Goal: Task Accomplishment & Management: Complete application form

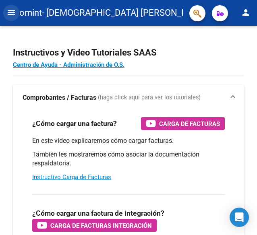
click at [7, 14] on mat-icon "menu" at bounding box center [11, 13] width 10 height 10
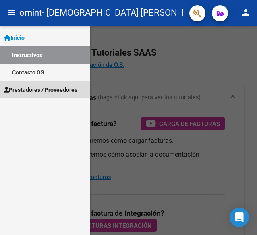
click at [23, 88] on span "Prestadores / Proveedores" at bounding box center [40, 89] width 73 height 9
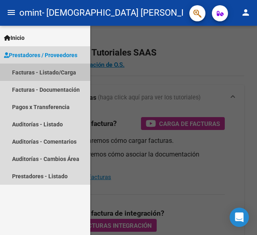
click at [66, 71] on link "Facturas - Listado/Carga" at bounding box center [45, 72] width 90 height 17
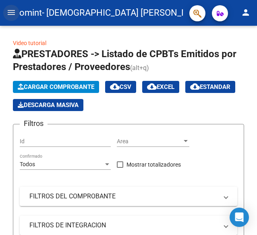
click at [12, 12] on mat-icon "menu" at bounding box center [11, 13] width 10 height 10
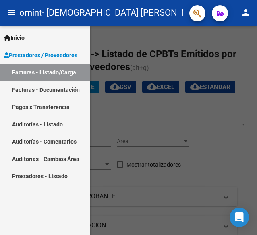
click at [207, 32] on div at bounding box center [128, 130] width 257 height 209
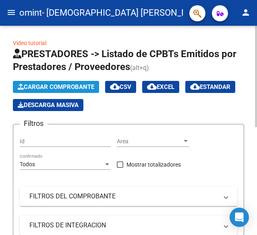
click at [39, 83] on span "Cargar Comprobante" at bounding box center [56, 86] width 76 height 7
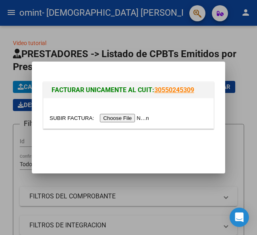
click at [132, 119] on input "file" at bounding box center [100, 118] width 102 height 8
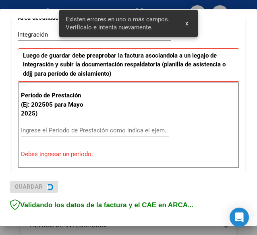
scroll to position [201, 0]
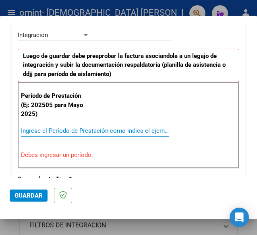
click at [37, 128] on input "Ingrese el Período de Prestación como indica el ejemplo" at bounding box center [56, 130] width 70 height 7
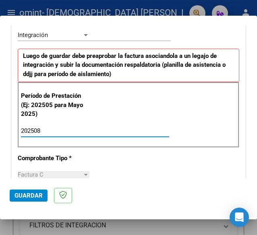
type input "202508"
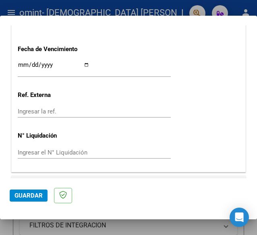
scroll to position [605, 0]
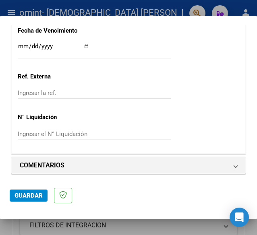
click at [31, 194] on span "Guardar" at bounding box center [28, 195] width 28 height 7
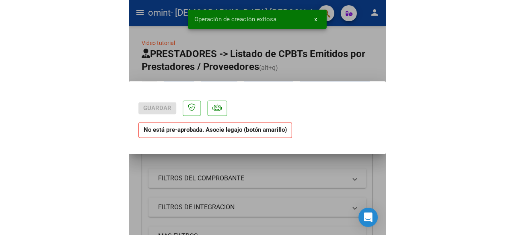
scroll to position [0, 0]
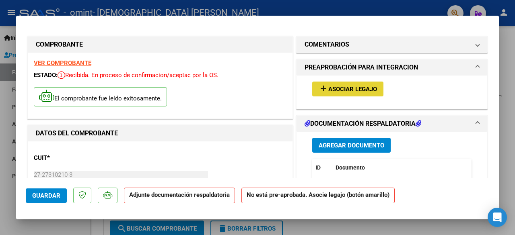
click at [256, 89] on span "Asociar Legajo" at bounding box center [352, 89] width 49 height 7
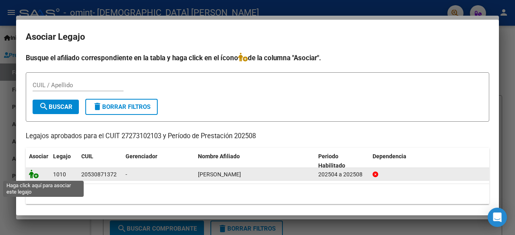
click at [35, 175] on icon at bounding box center [34, 174] width 10 height 9
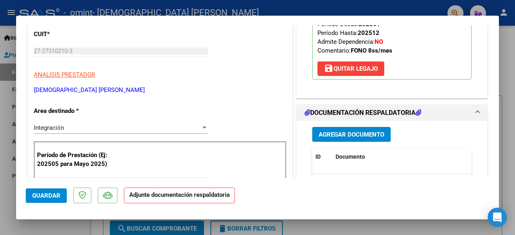
scroll to position [152, 0]
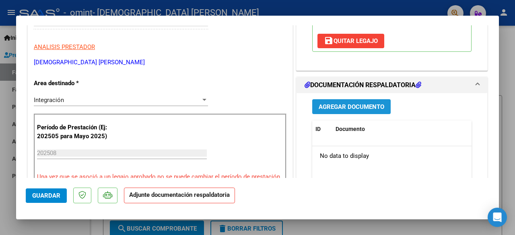
click at [256, 105] on span "Agregar Documento" at bounding box center [352, 106] width 66 height 7
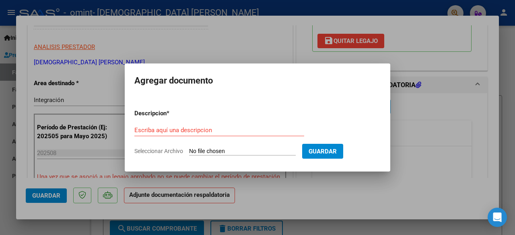
click at [241, 152] on input "Seleccionar Archivo" at bounding box center [242, 152] width 107 height 8
type input "C:\fakepath\Planilla de asistencia [PERSON_NAME][DATE].pdf"
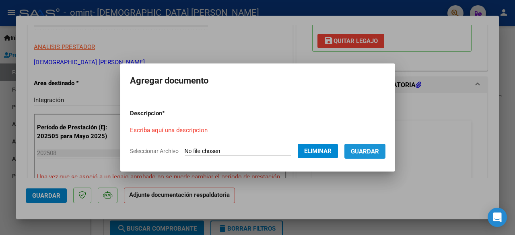
click at [256, 149] on span "Guardar" at bounding box center [365, 151] width 28 height 7
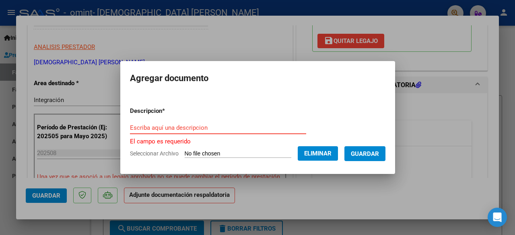
click at [136, 126] on input "Escriba aquí una descripcion" at bounding box center [218, 127] width 176 height 7
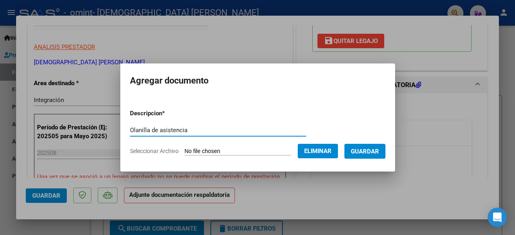
click at [130, 131] on input "Olanilla de asistencia" at bounding box center [218, 130] width 176 height 7
type input "Planilla de asistencia"
click at [256, 148] on span "Guardar" at bounding box center [365, 151] width 28 height 7
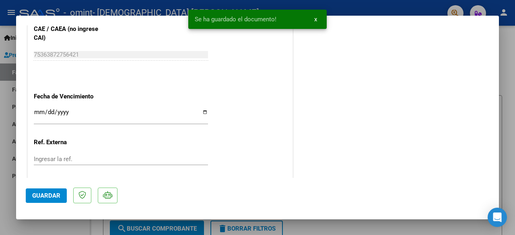
scroll to position [575, 0]
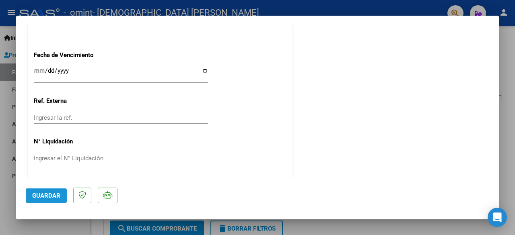
click at [44, 196] on span "Guardar" at bounding box center [46, 195] width 28 height 7
click at [256, 222] on div at bounding box center [257, 117] width 515 height 235
type input "$ 0,00"
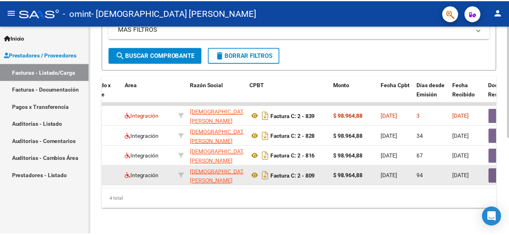
scroll to position [0, 0]
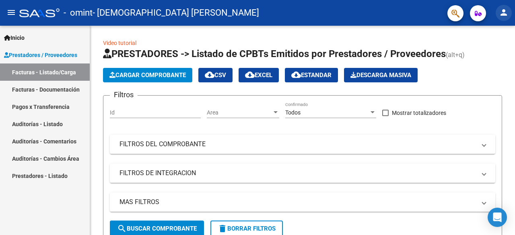
click at [256, 17] on mat-icon "person" at bounding box center [504, 13] width 10 height 10
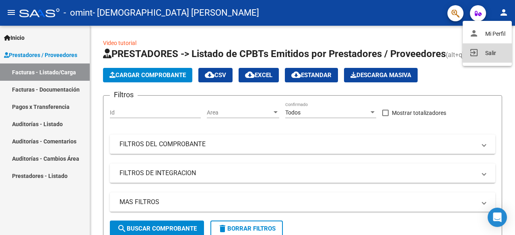
click at [256, 54] on button "exit_to_app Salir" at bounding box center [487, 52] width 49 height 19
